Goal: Task Accomplishment & Management: Manage account settings

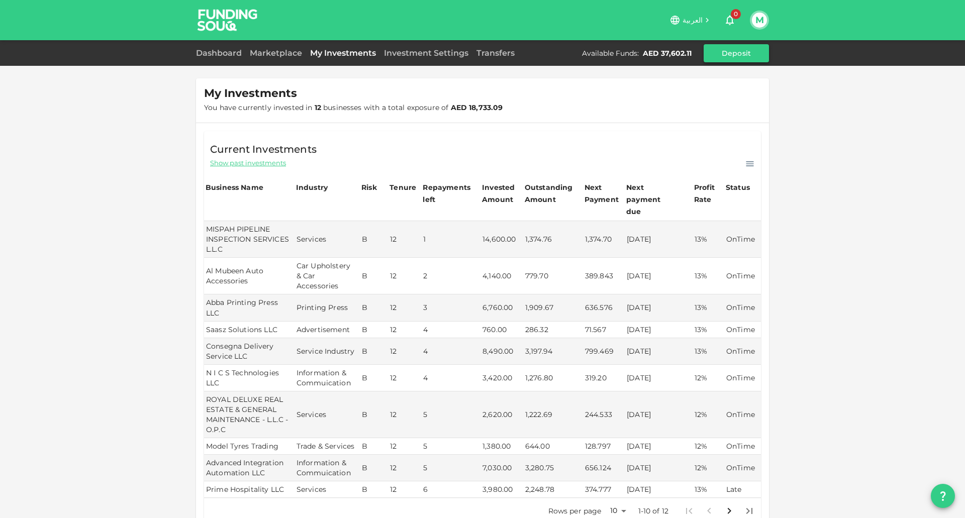
scroll to position [118, 0]
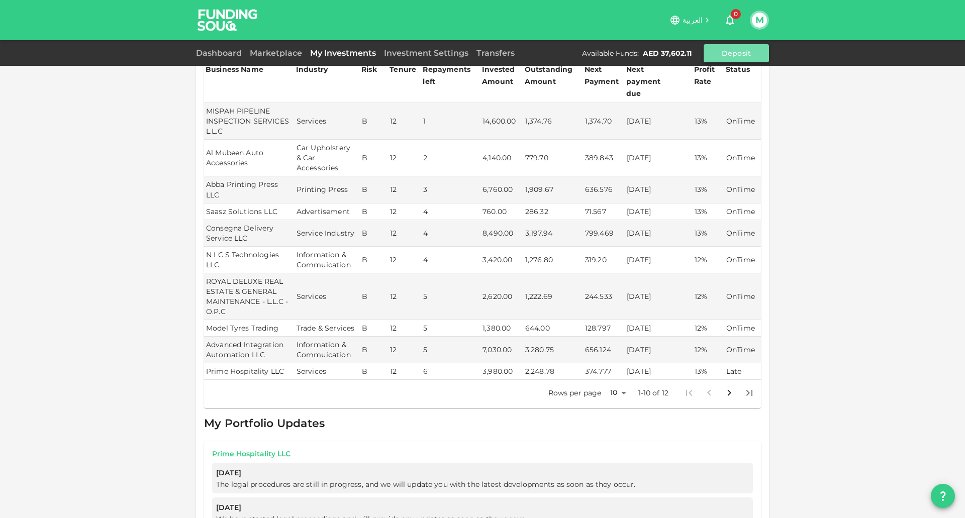
click at [721, 56] on button "Deposit" at bounding box center [735, 53] width 65 height 18
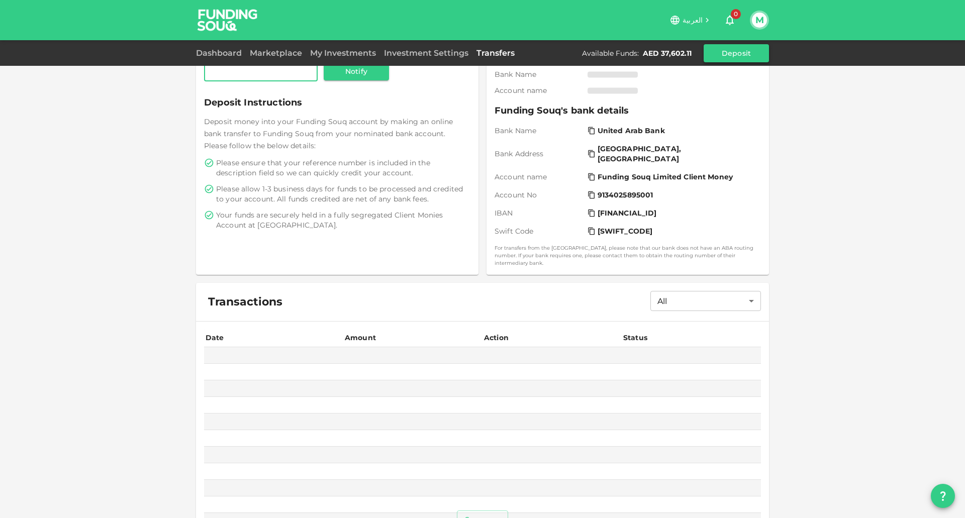
scroll to position [57, 0]
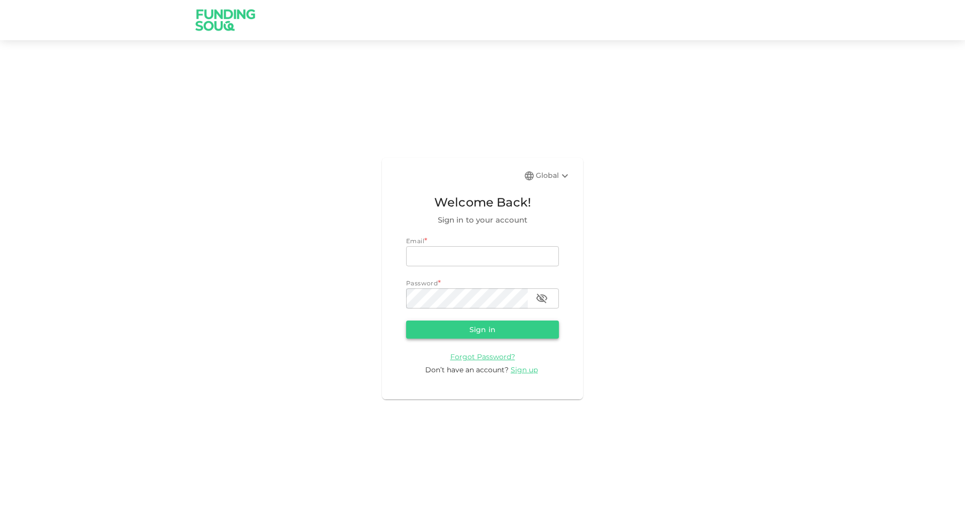
type input "[EMAIL_ADDRESS][DOMAIN_NAME]"
click at [484, 322] on button "Sign in" at bounding box center [482, 330] width 153 height 18
